Goal: Navigation & Orientation: Find specific page/section

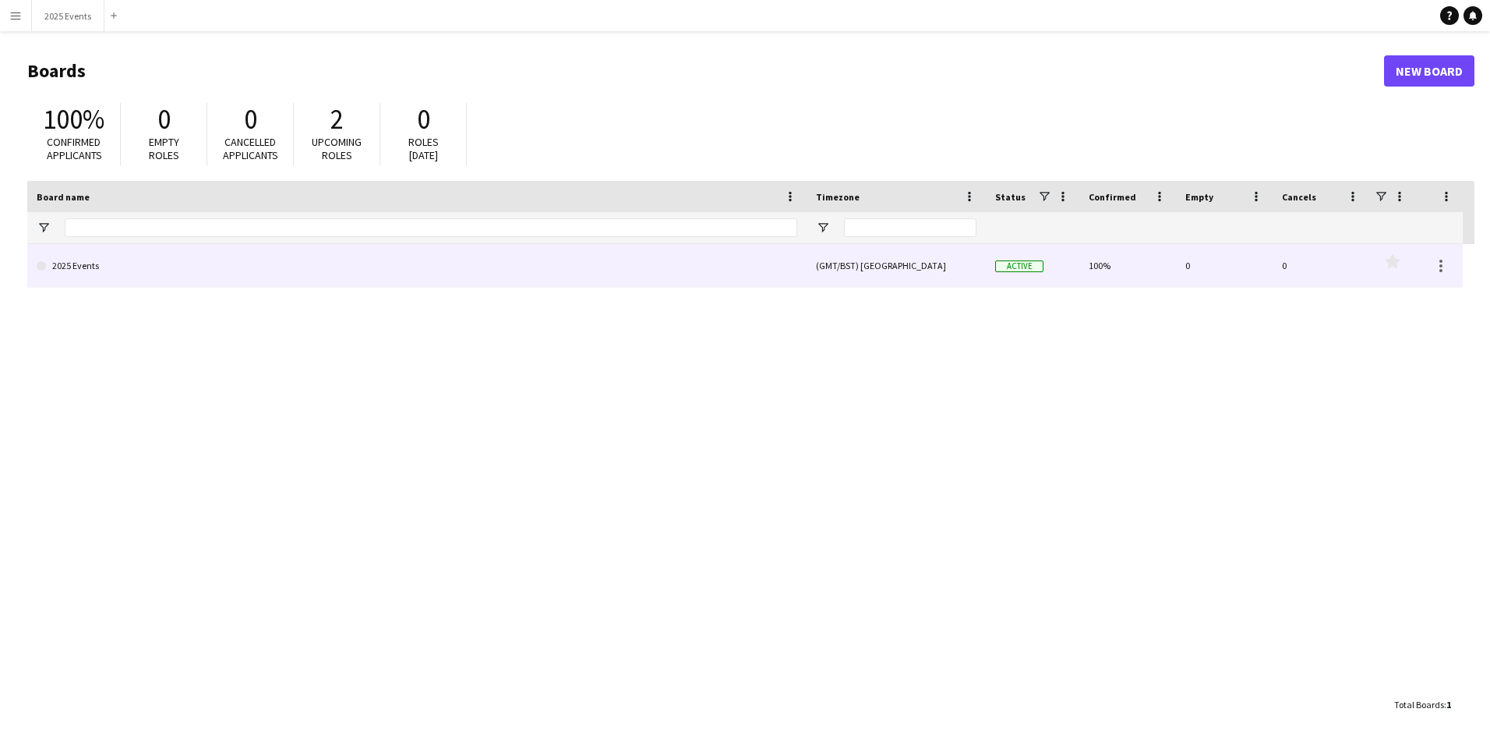
click at [124, 262] on link "2025 Events" at bounding box center [417, 266] width 761 height 44
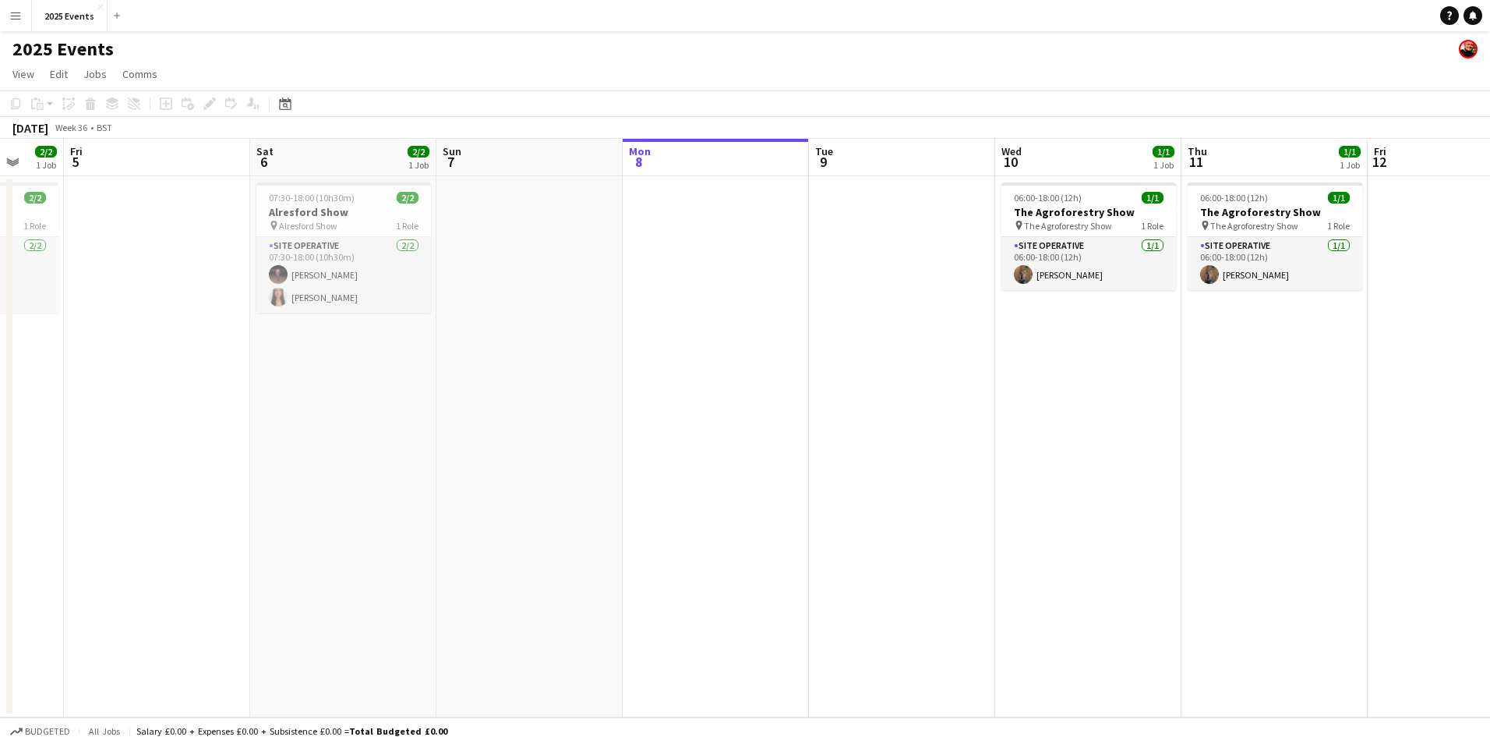
scroll to position [0, 492]
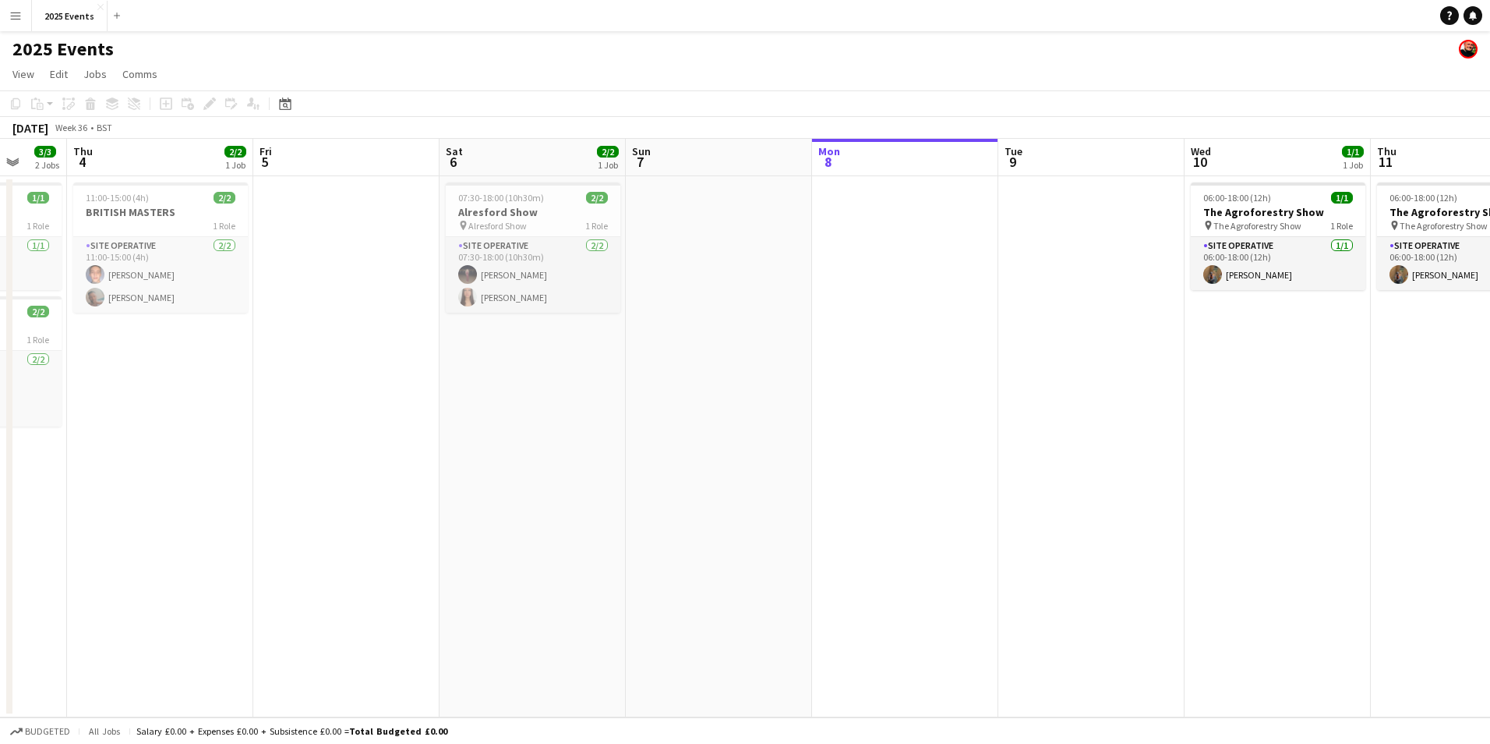
drag, startPoint x: 387, startPoint y: 452, endPoint x: 1013, endPoint y: 452, distance: 625.9
click at [1013, 452] on app-calendar-viewport "Mon 1 3/3 2 Jobs Tue 2 1/1 1 Job Wed 3 3/3 2 Jobs Thu 4 2/2 1 Job Fri 5 Sat 6 2…" at bounding box center [745, 428] width 1490 height 578
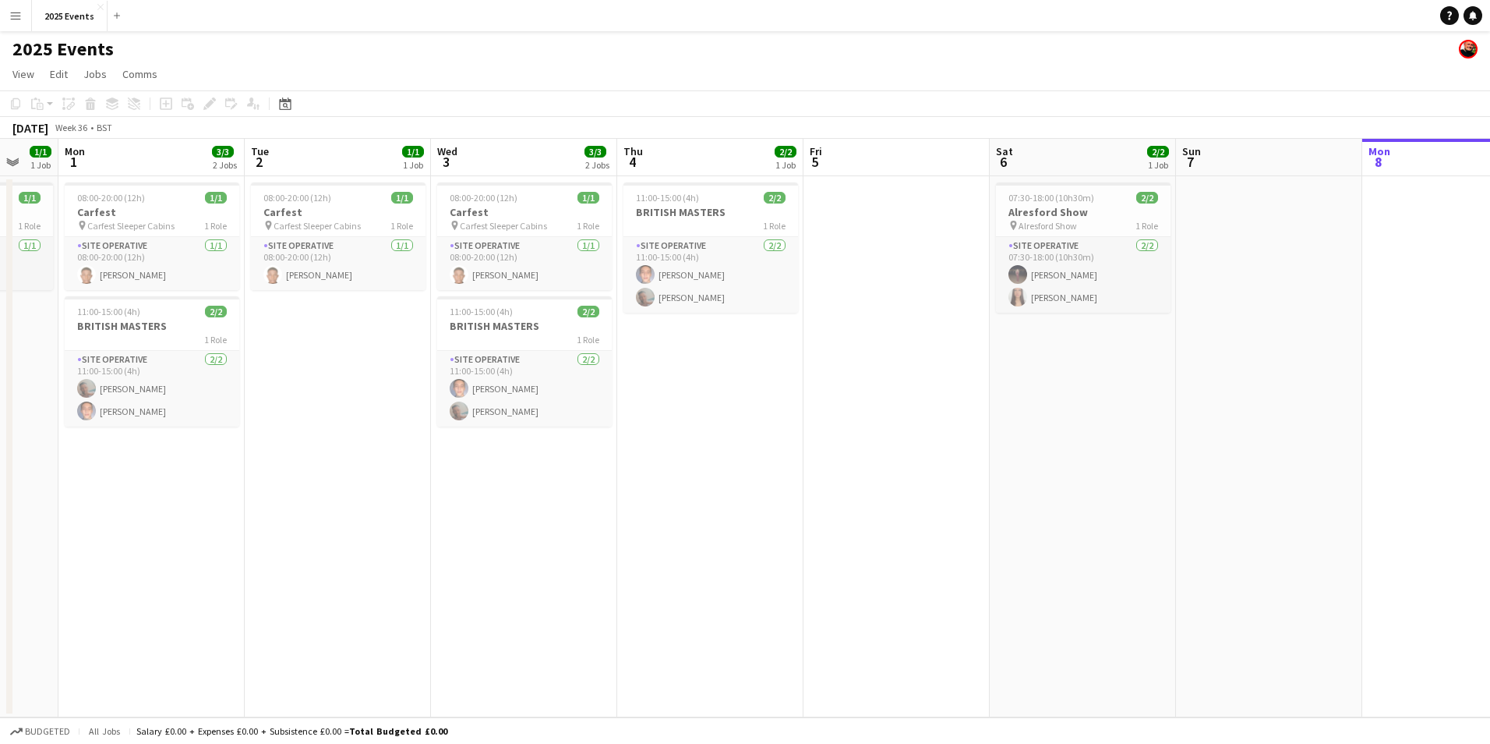
scroll to position [0, 477]
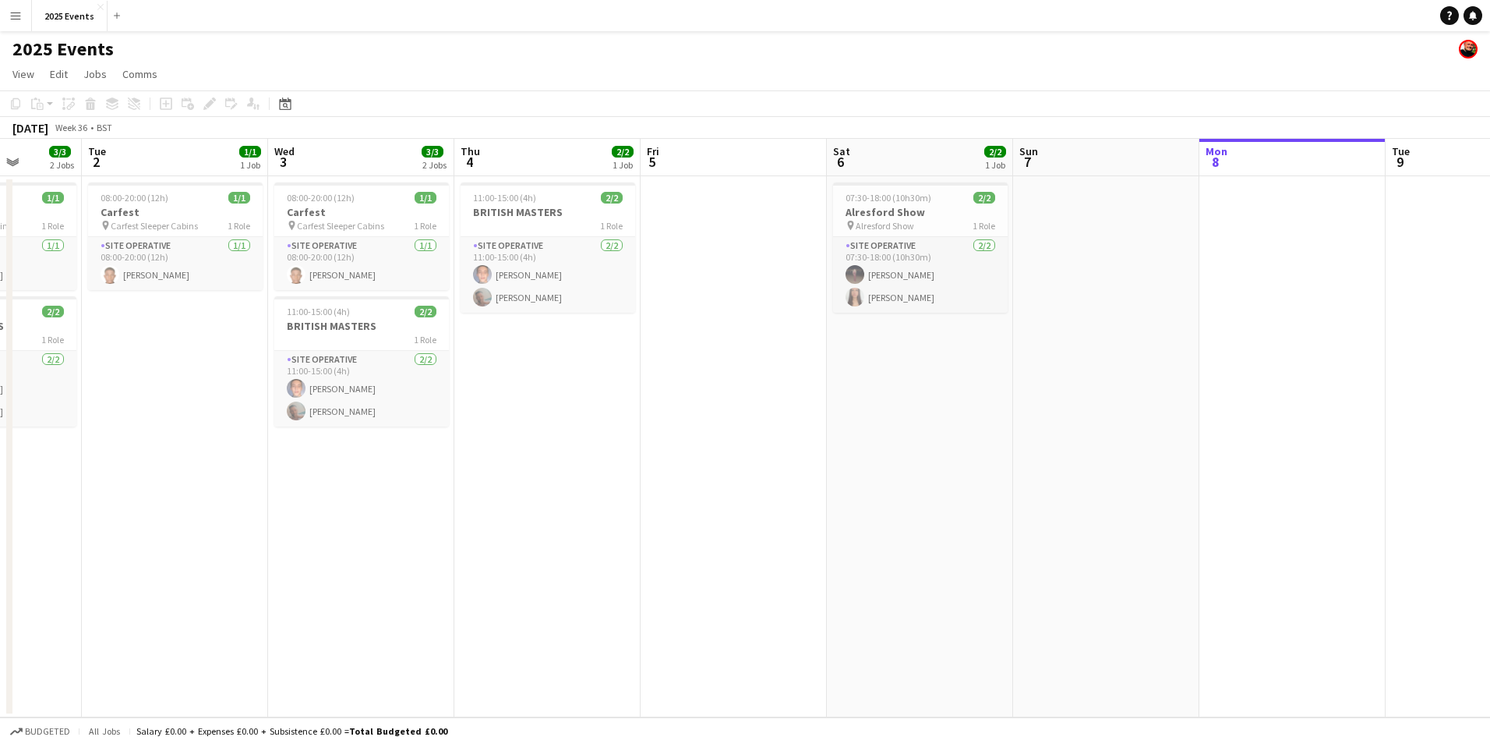
drag, startPoint x: 434, startPoint y: 477, endPoint x: 822, endPoint y: 475, distance: 387.4
click at [822, 475] on app-calendar-viewport "Sat 30 Sun 31 1/1 1 Job Mon 1 3/3 2 Jobs Tue 2 1/1 1 Job Wed 3 3/3 2 Jobs Thu 4…" at bounding box center [745, 428] width 1490 height 578
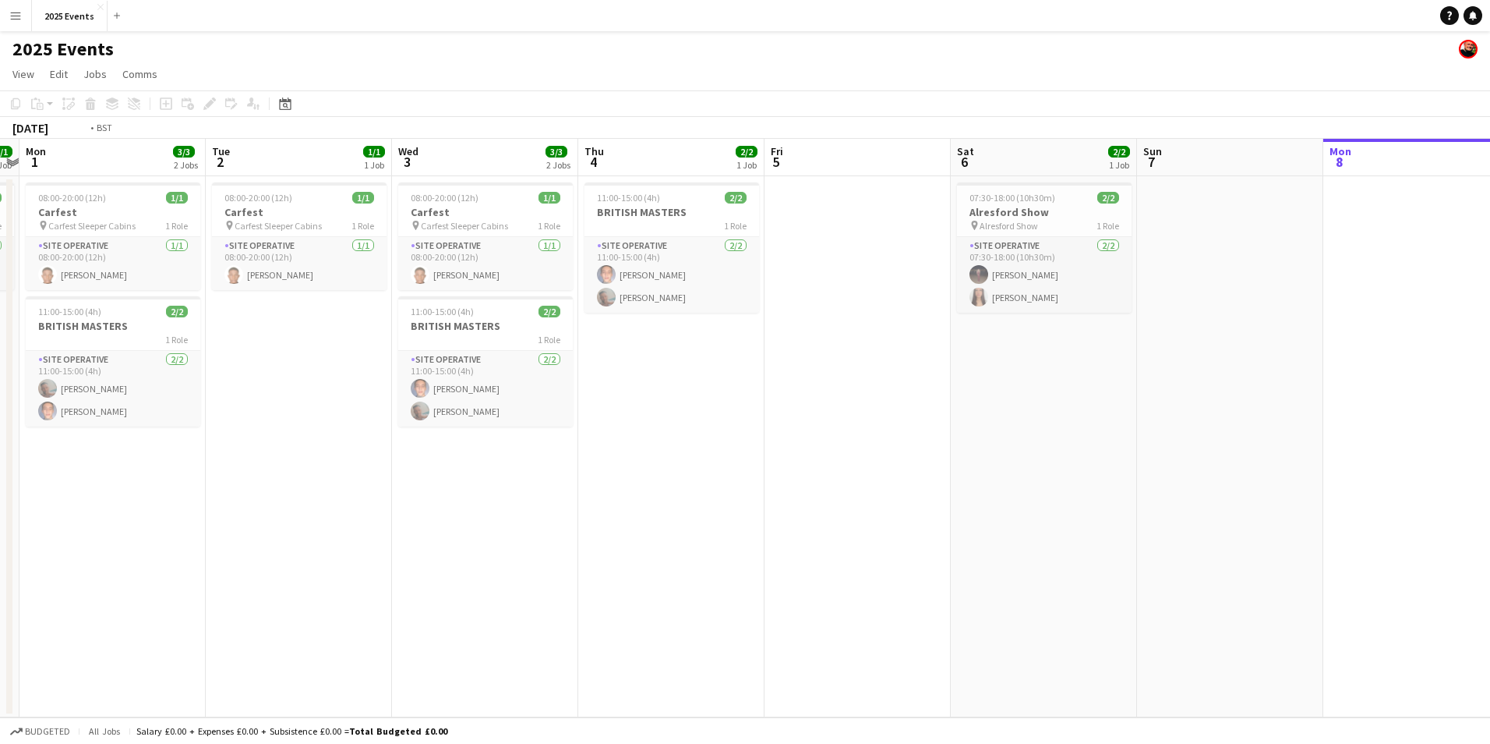
scroll to position [0, 313]
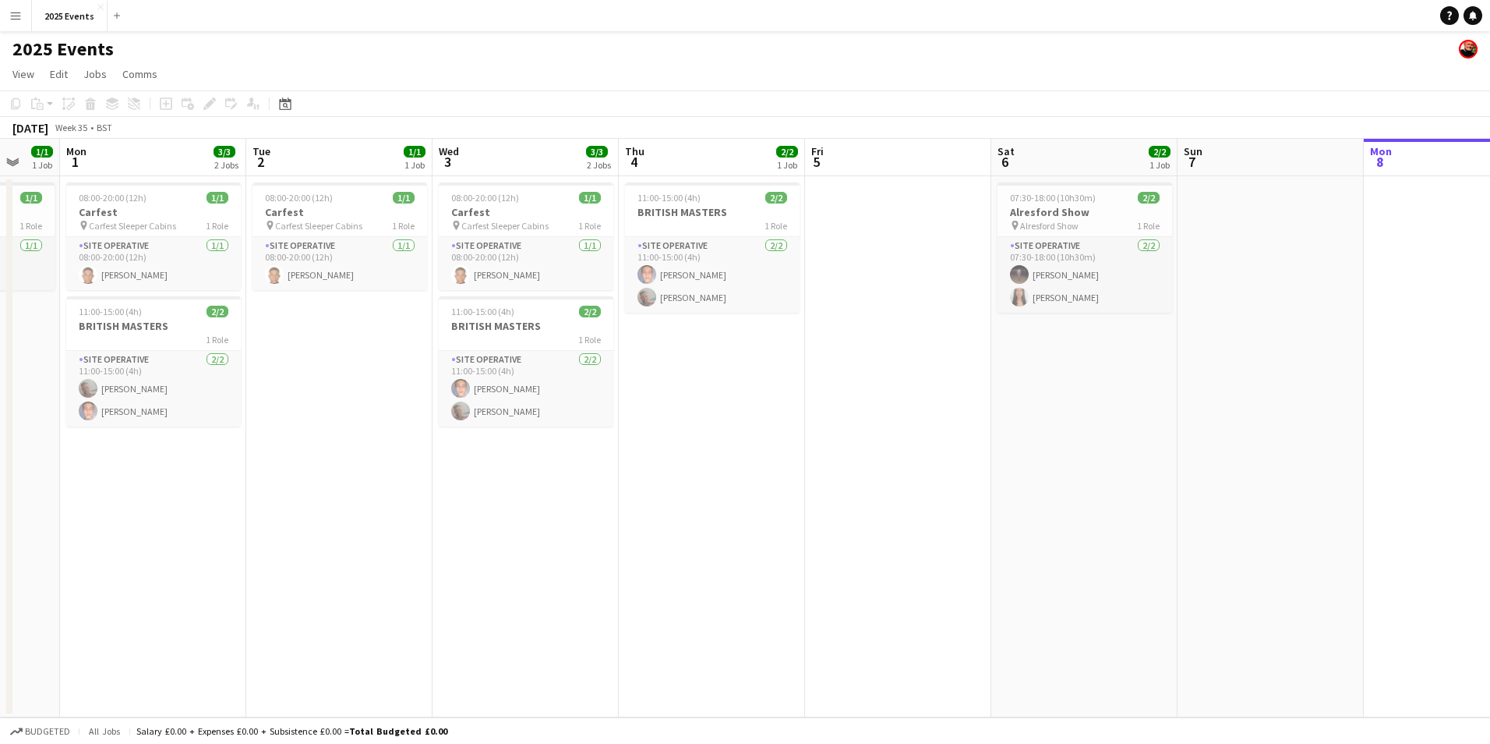
drag, startPoint x: 571, startPoint y: 495, endPoint x: 735, endPoint y: 495, distance: 164.5
click at [735, 495] on app-calendar-viewport "Sat 30 Sun 31 1/1 1 Job Mon 1 3/3 2 Jobs Tue 2 1/1 1 Job Wed 3 3/3 2 Jobs Thu 4…" at bounding box center [745, 428] width 1490 height 578
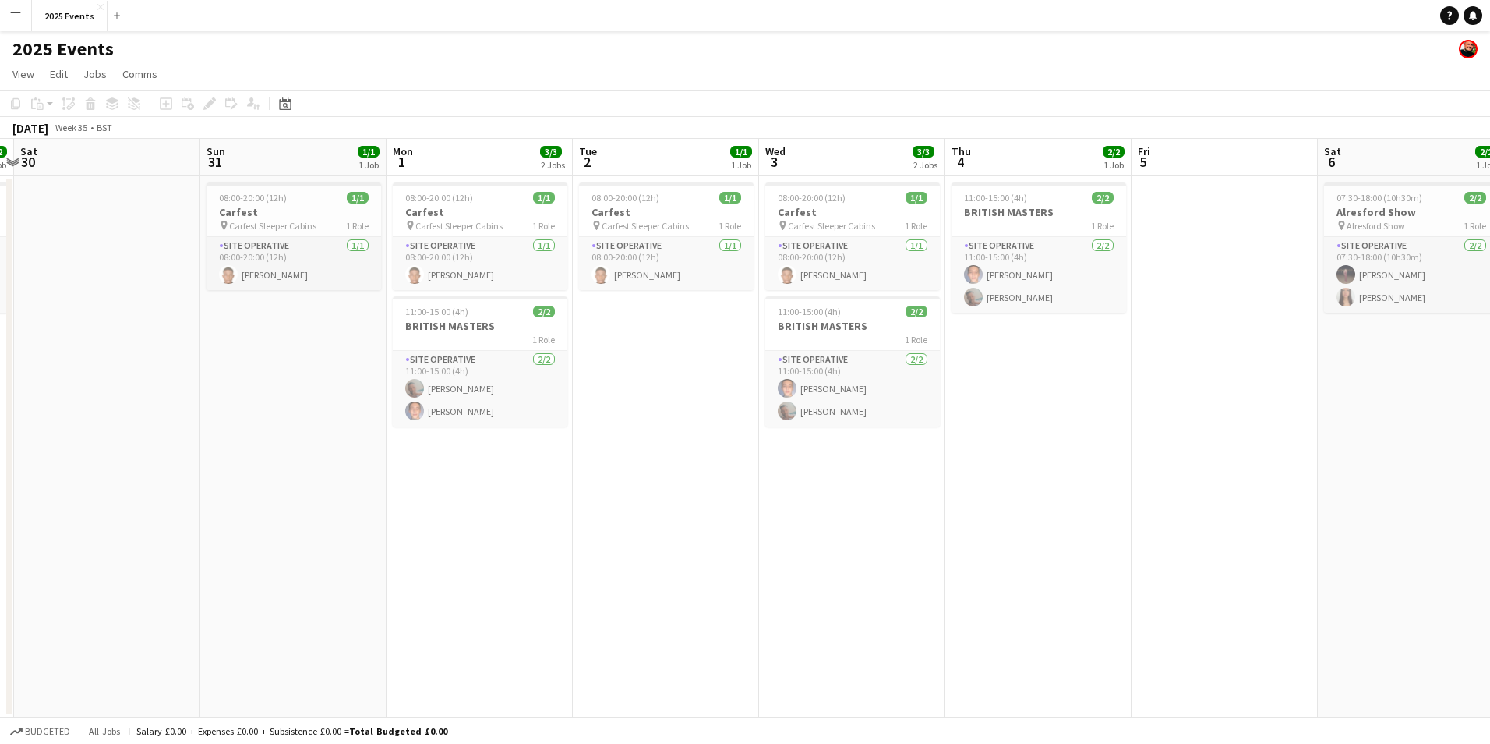
scroll to position [0, 359]
drag, startPoint x: 736, startPoint y: 494, endPoint x: 1062, endPoint y: 497, distance: 325.8
click at [1062, 497] on app-calendar-viewport "Thu 28 Fri 29 2/2 1 Job Sat 30 Sun 31 1/1 1 Job Mon 1 3/3 2 Jobs Tue 2 1/1 1 Jo…" at bounding box center [745, 428] width 1490 height 578
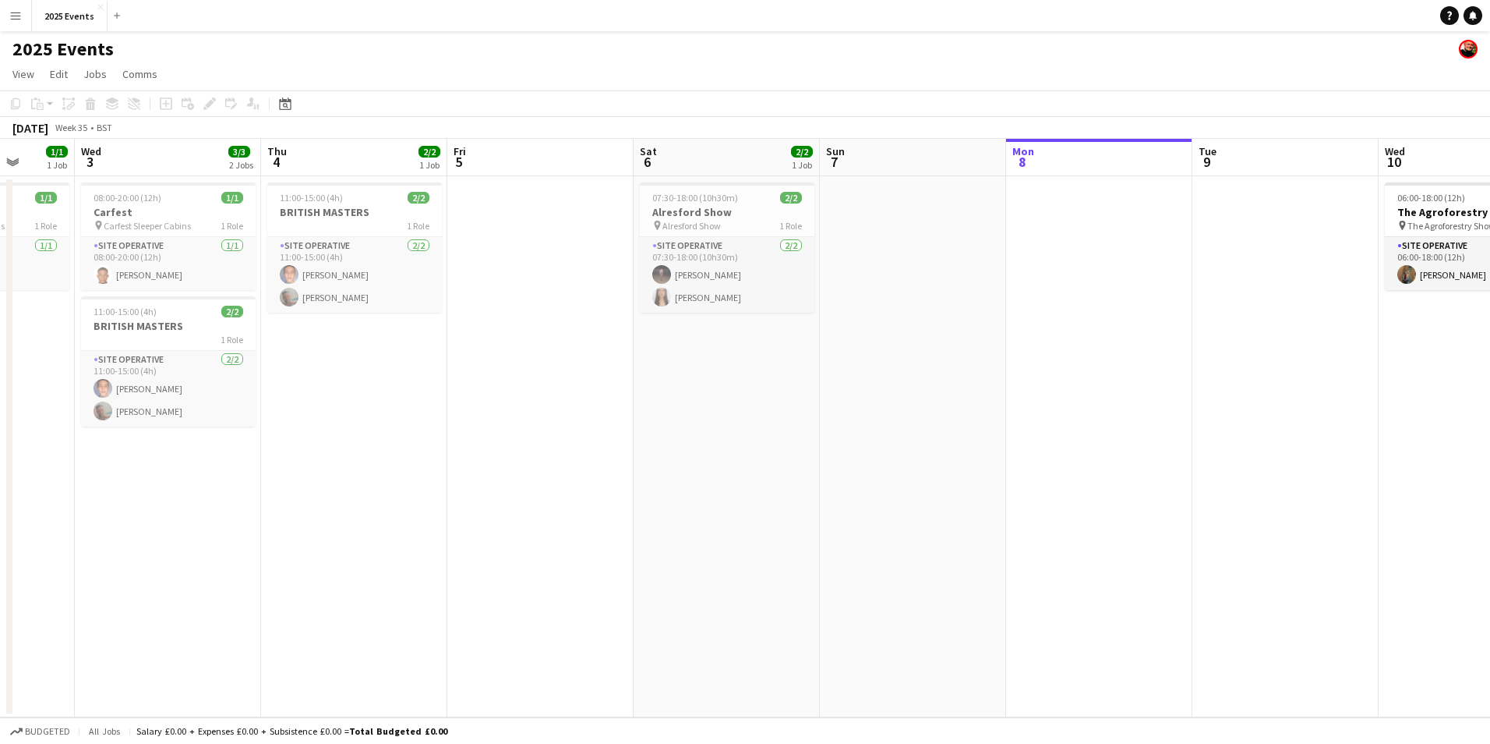
drag, startPoint x: 1126, startPoint y: 410, endPoint x: 443, endPoint y: 449, distance: 684.7
click at [443, 449] on app-calendar-viewport "Sun 31 1/1 1 Job Mon 1 3/3 2 Jobs Tue 2 1/1 1 Job Wed 3 3/3 2 Jobs Thu 4 2/2 1 …" at bounding box center [745, 428] width 1490 height 578
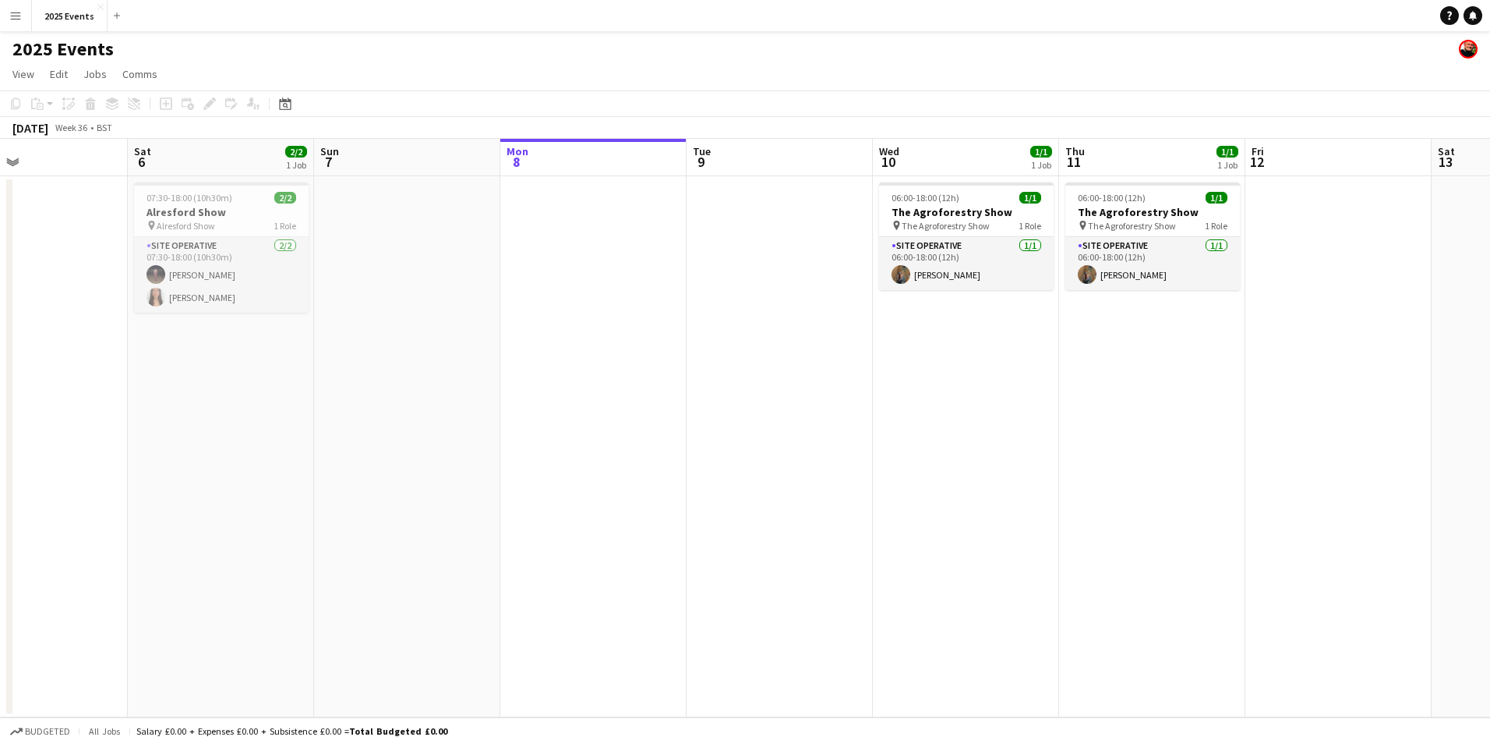
scroll to position [0, 621]
drag, startPoint x: 921, startPoint y: 419, endPoint x: 412, endPoint y: 471, distance: 512.4
click at [412, 471] on app-calendar-viewport "Tue 2 1/1 1 Job Wed 3 3/3 2 Jobs Thu 4 2/2 1 Job Fri 5 Sat 6 2/2 1 Job Sun 7 Mo…" at bounding box center [745, 428] width 1490 height 578
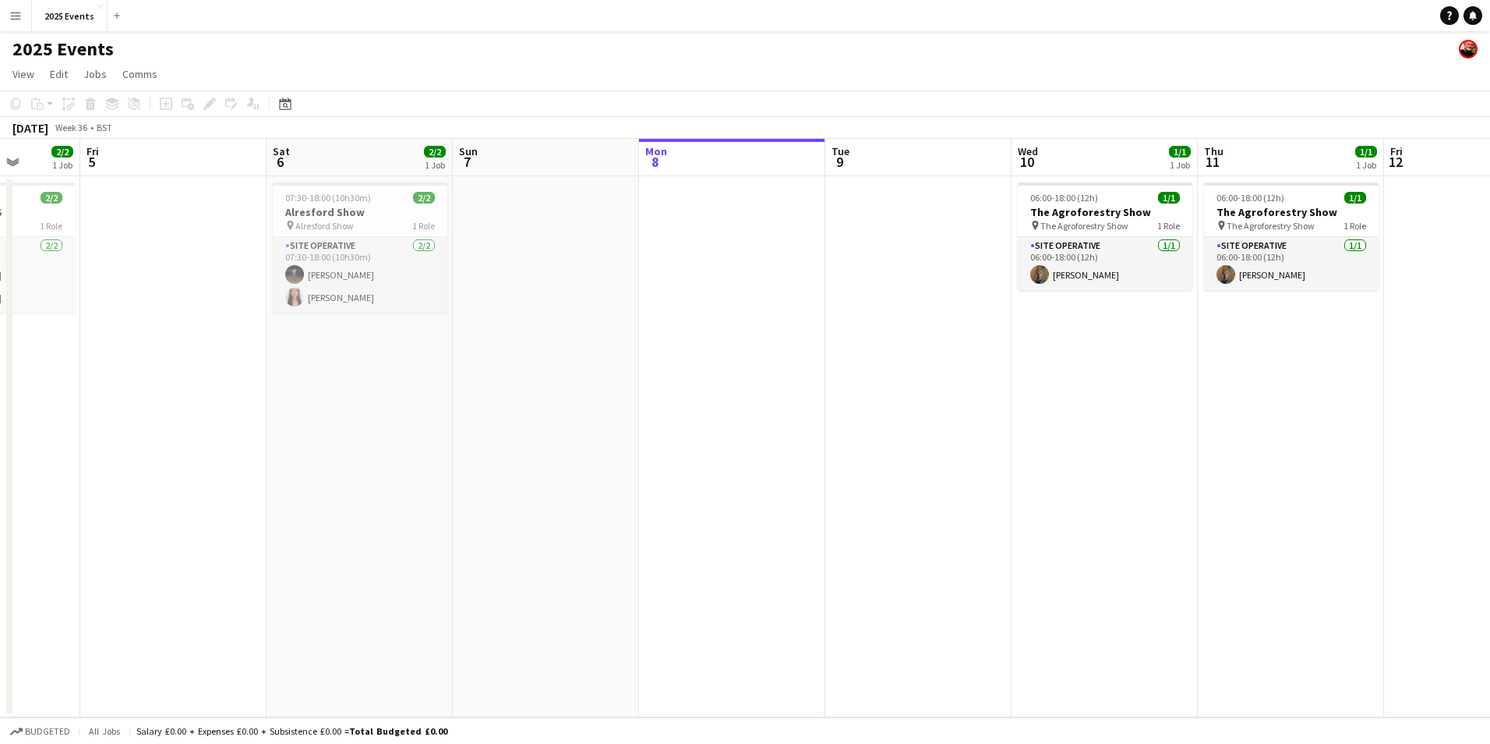
scroll to position [0, 475]
drag, startPoint x: 1176, startPoint y: 435, endPoint x: 1323, endPoint y: 450, distance: 147.3
click at [1323, 450] on app-calendar-viewport "Tue 2 1/1 1 Job Wed 3 3/3 2 Jobs Thu 4 2/2 1 Job Fri 5 Sat 6 2/2 1 Job Sun 7 Mo…" at bounding box center [745, 428] width 1490 height 578
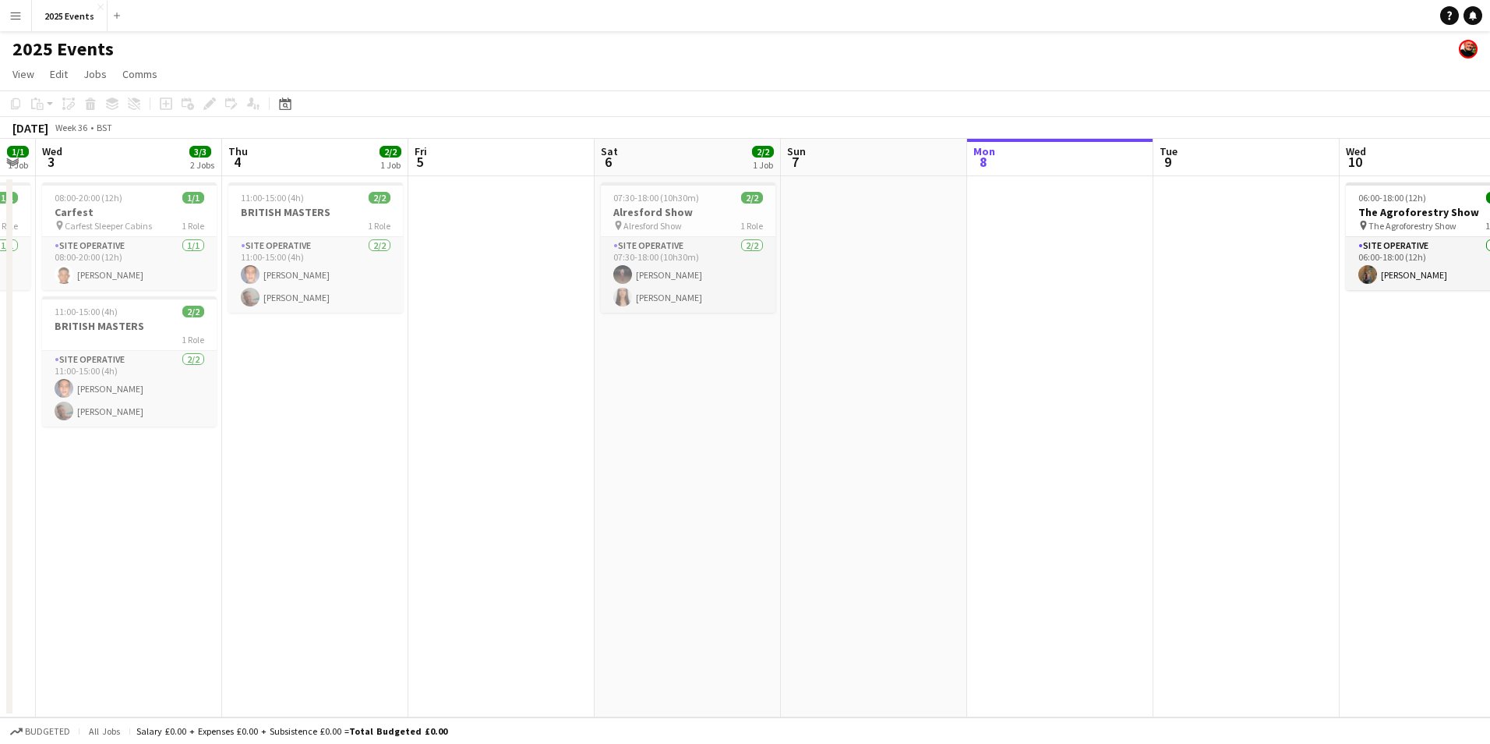
scroll to position [0, 334]
drag, startPoint x: 388, startPoint y: 436, endPoint x: 715, endPoint y: 436, distance: 326.6
click at [715, 436] on app-calendar-viewport "Mon 1 3/3 2 Jobs Tue 2 1/1 1 Job Wed 3 3/3 2 Jobs Thu 4 2/2 1 Job Fri 5 Sat 6 2…" at bounding box center [745, 428] width 1490 height 578
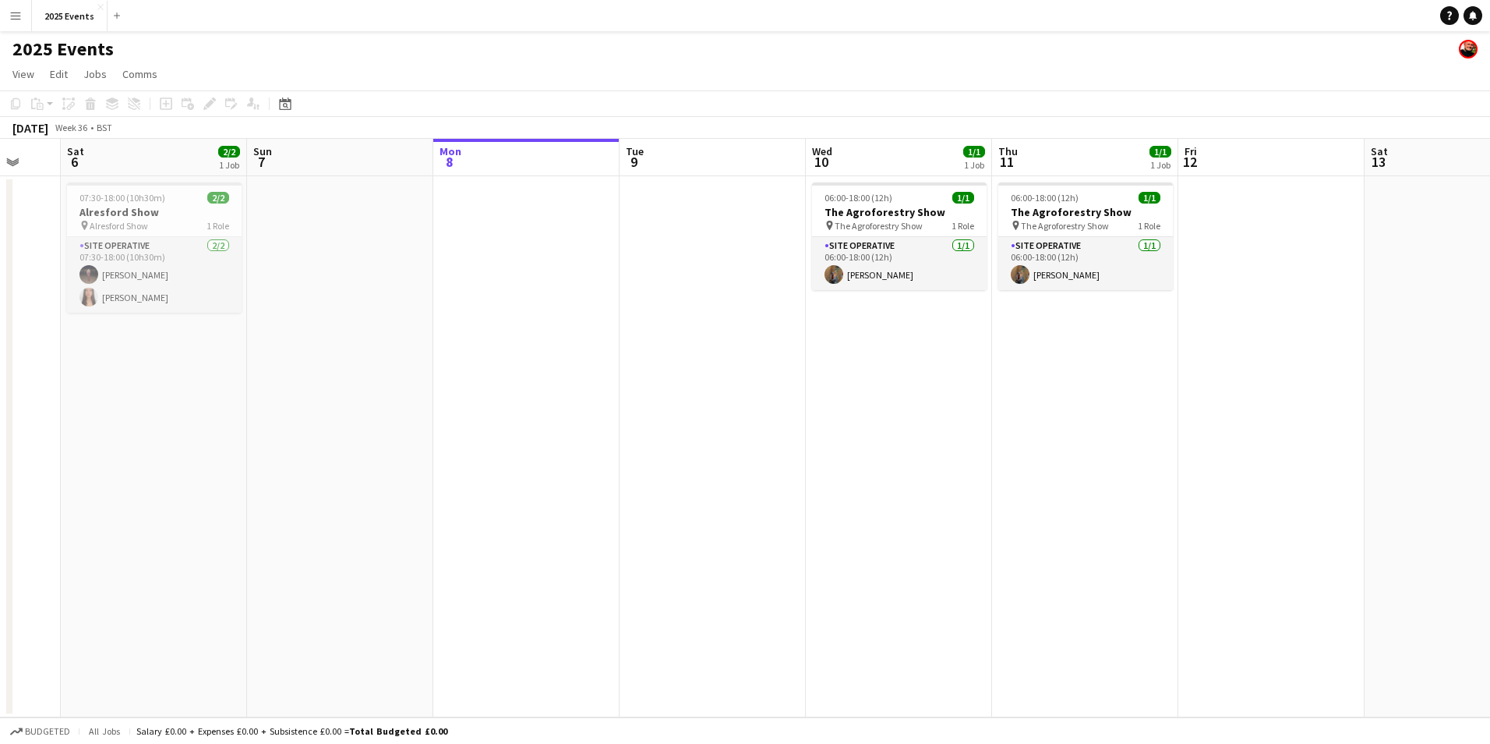
scroll to position [0, 499]
drag, startPoint x: 1041, startPoint y: 515, endPoint x: 504, endPoint y: 517, distance: 537.0
click at [504, 517] on app-calendar-viewport "Wed 3 3/3 2 Jobs Thu 4 2/2 1 Job Fri 5 Sat 6 2/2 1 Job Sun 7 Mon 8 Tue 9 Wed 10…" at bounding box center [745, 428] width 1490 height 578
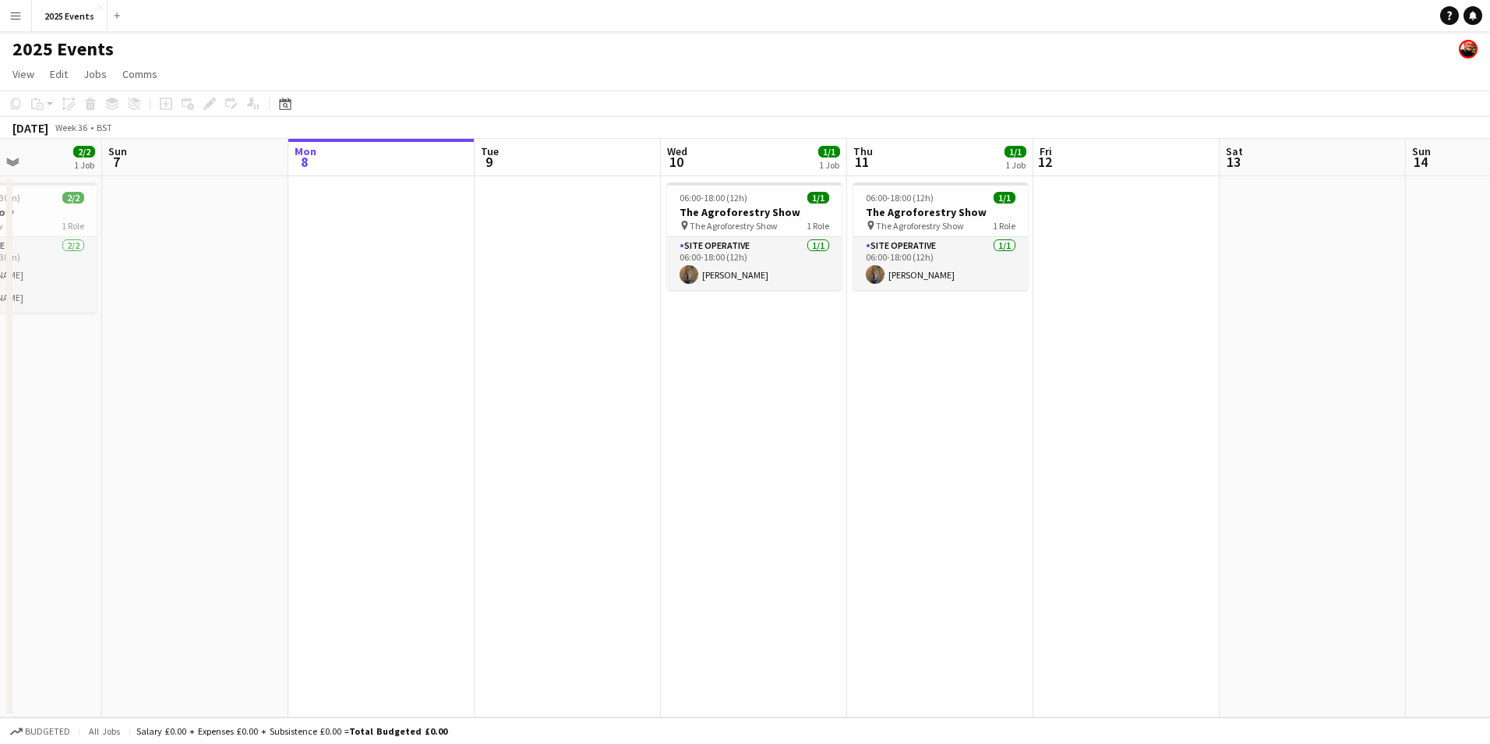
scroll to position [0, 498]
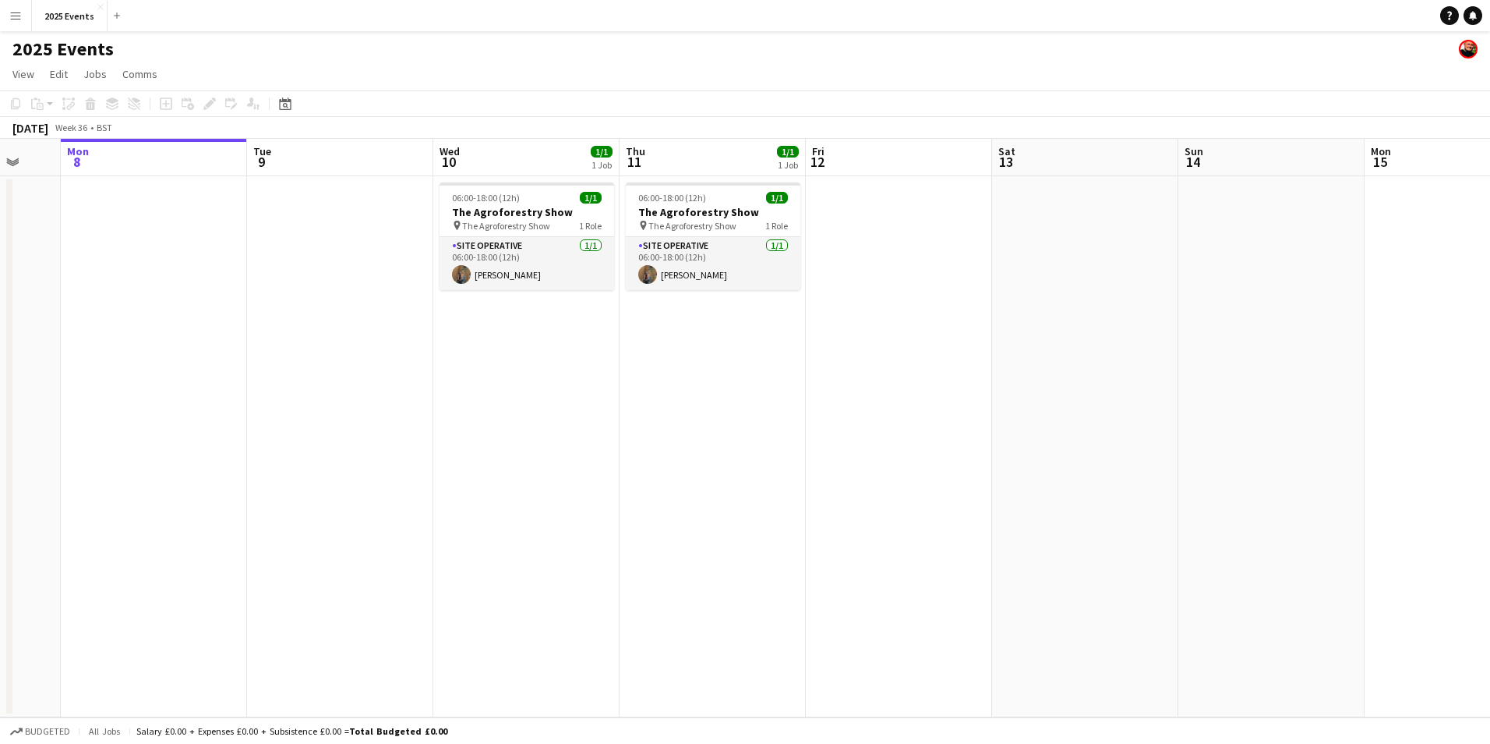
drag, startPoint x: 976, startPoint y: 509, endPoint x: 604, endPoint y: 538, distance: 372.9
click at [604, 538] on app-calendar-viewport "Fri 5 Sat 6 2/2 1 Job Sun 7 Mon 8 Tue 9 Wed 10 1/1 1 Job Thu 11 1/1 1 Job Fri 1…" at bounding box center [745, 428] width 1490 height 578
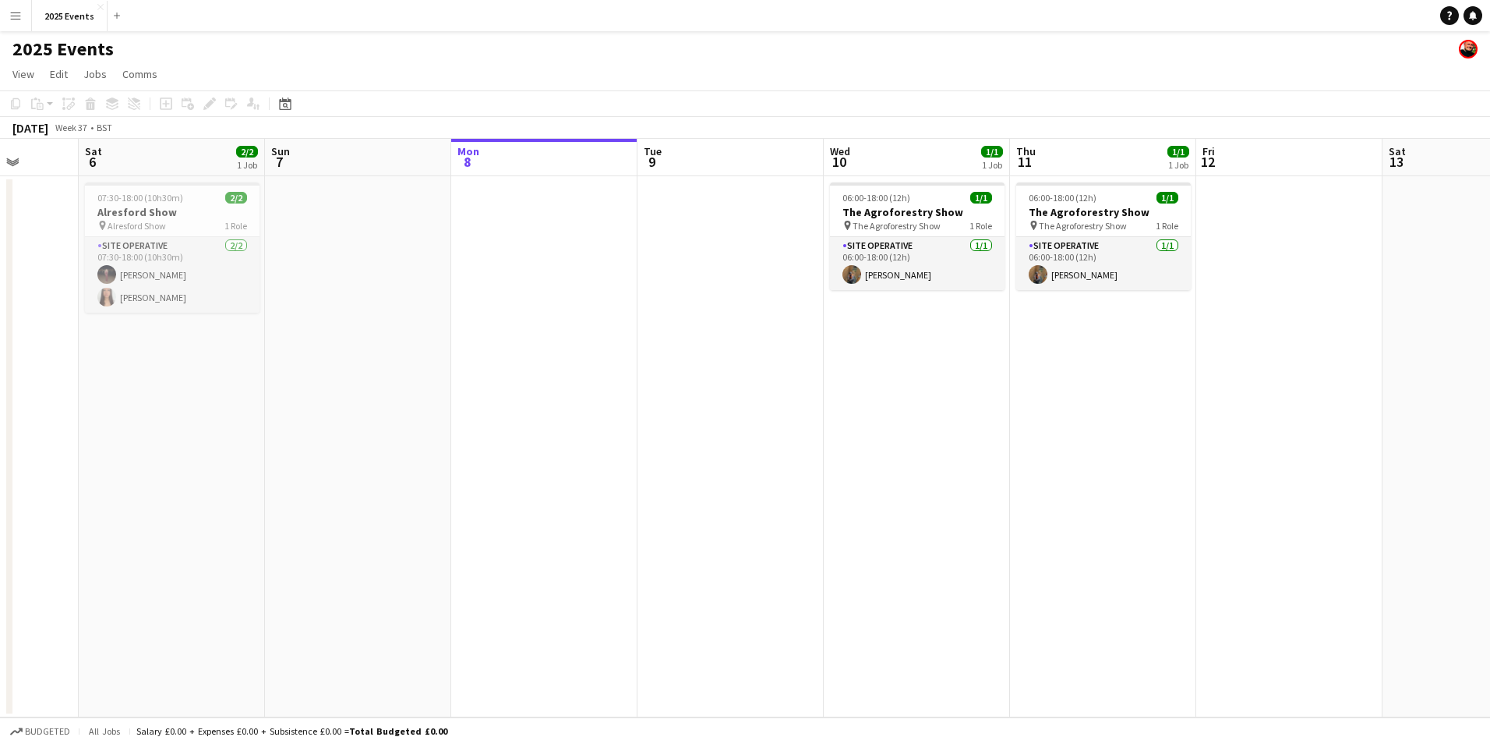
drag, startPoint x: 1026, startPoint y: 528, endPoint x: 1416, endPoint y: 546, distance: 390.9
click at [1416, 546] on app-calendar-viewport "Wed 3 3/3 2 Jobs Thu 4 2/2 1 Job Fri 5 Sat 6 2/2 1 Job Sun 7 Mon 8 Tue 9 Wed 10…" at bounding box center [745, 428] width 1490 height 578
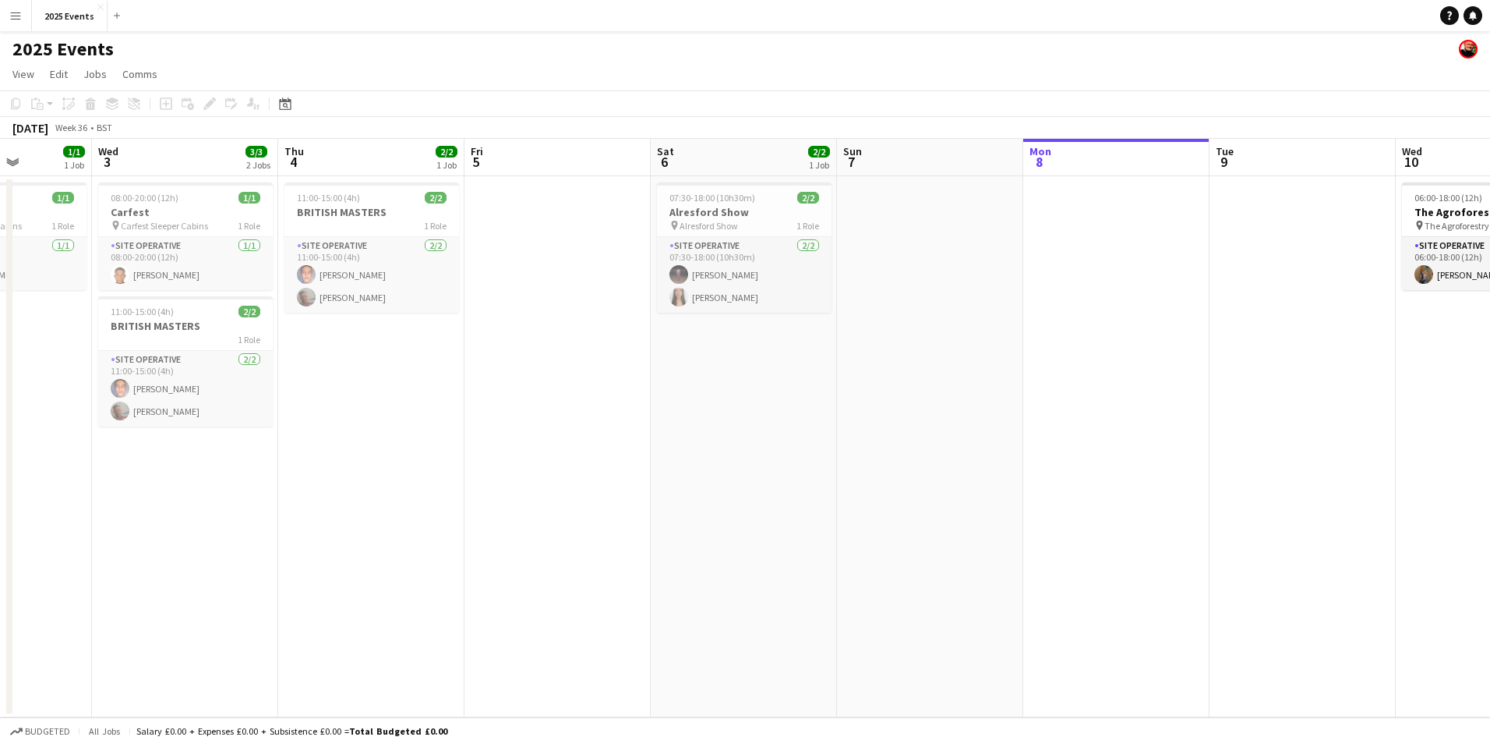
drag, startPoint x: 587, startPoint y: 548, endPoint x: 1159, endPoint y: 549, distance: 572.1
click at [1159, 549] on app-calendar-viewport "Sun 31 1/1 1 Job Mon 1 3/3 2 Jobs Tue 2 1/1 1 Job Wed 3 3/3 2 Jobs Thu 4 2/2 1 …" at bounding box center [745, 428] width 1490 height 578
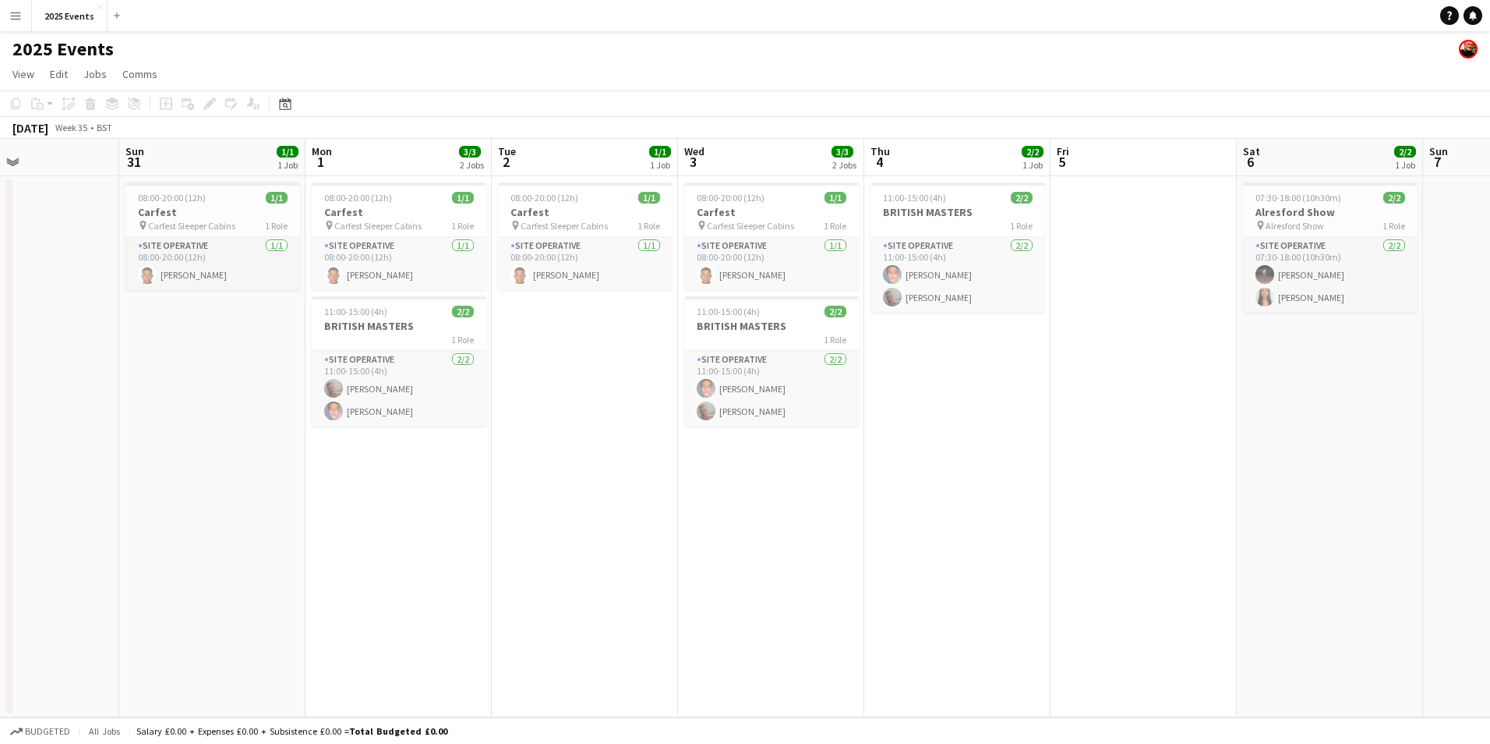
scroll to position [0, 458]
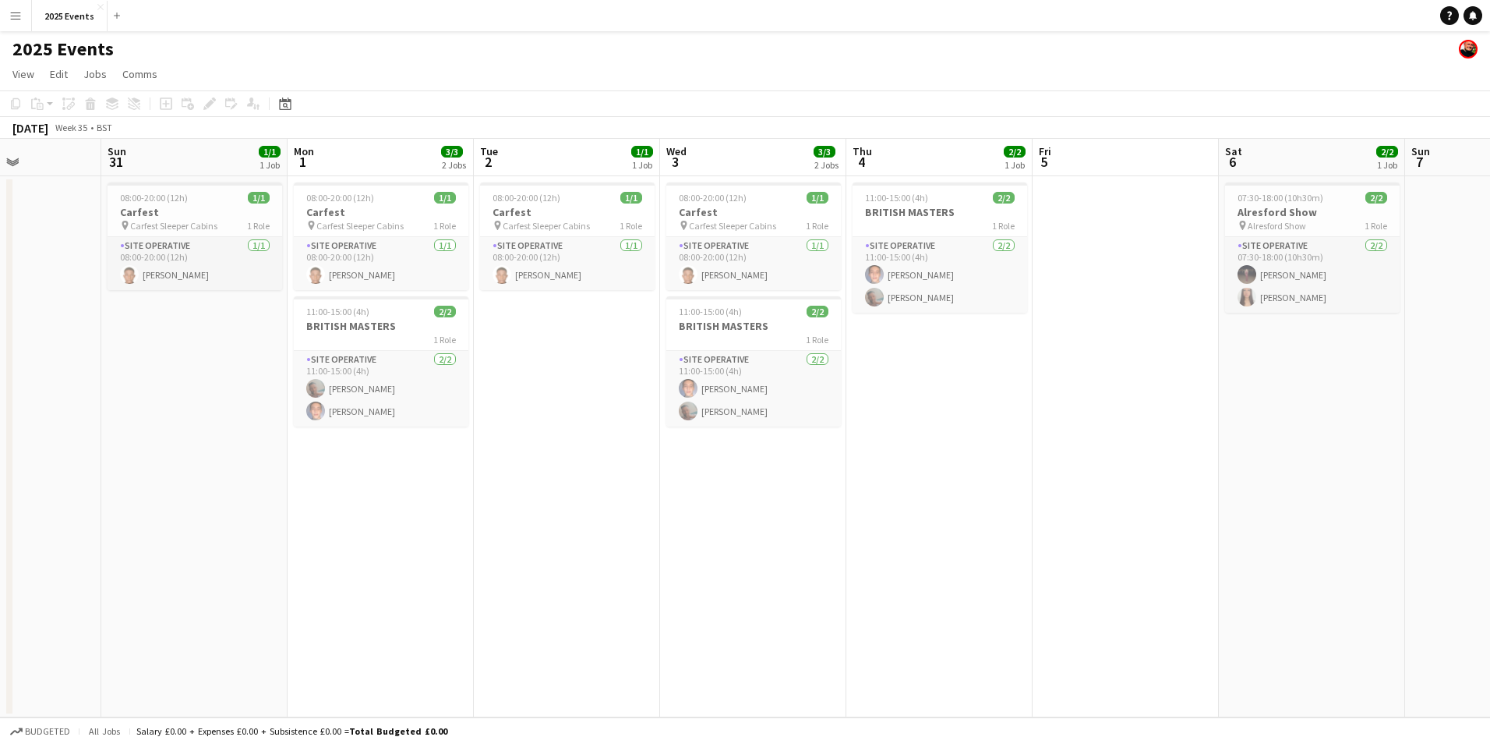
drag, startPoint x: 485, startPoint y: 562, endPoint x: 1053, endPoint y: 560, distance: 568.2
click at [1053, 560] on app-calendar-viewport "Thu 28 Fri 29 2/2 1 Job Sat 30 Sun 31 1/1 1 Job Mon 1 3/3 2 Jobs Tue 2 1/1 1 Jo…" at bounding box center [745, 428] width 1490 height 578
